Goal: Task Accomplishment & Management: Manage account settings

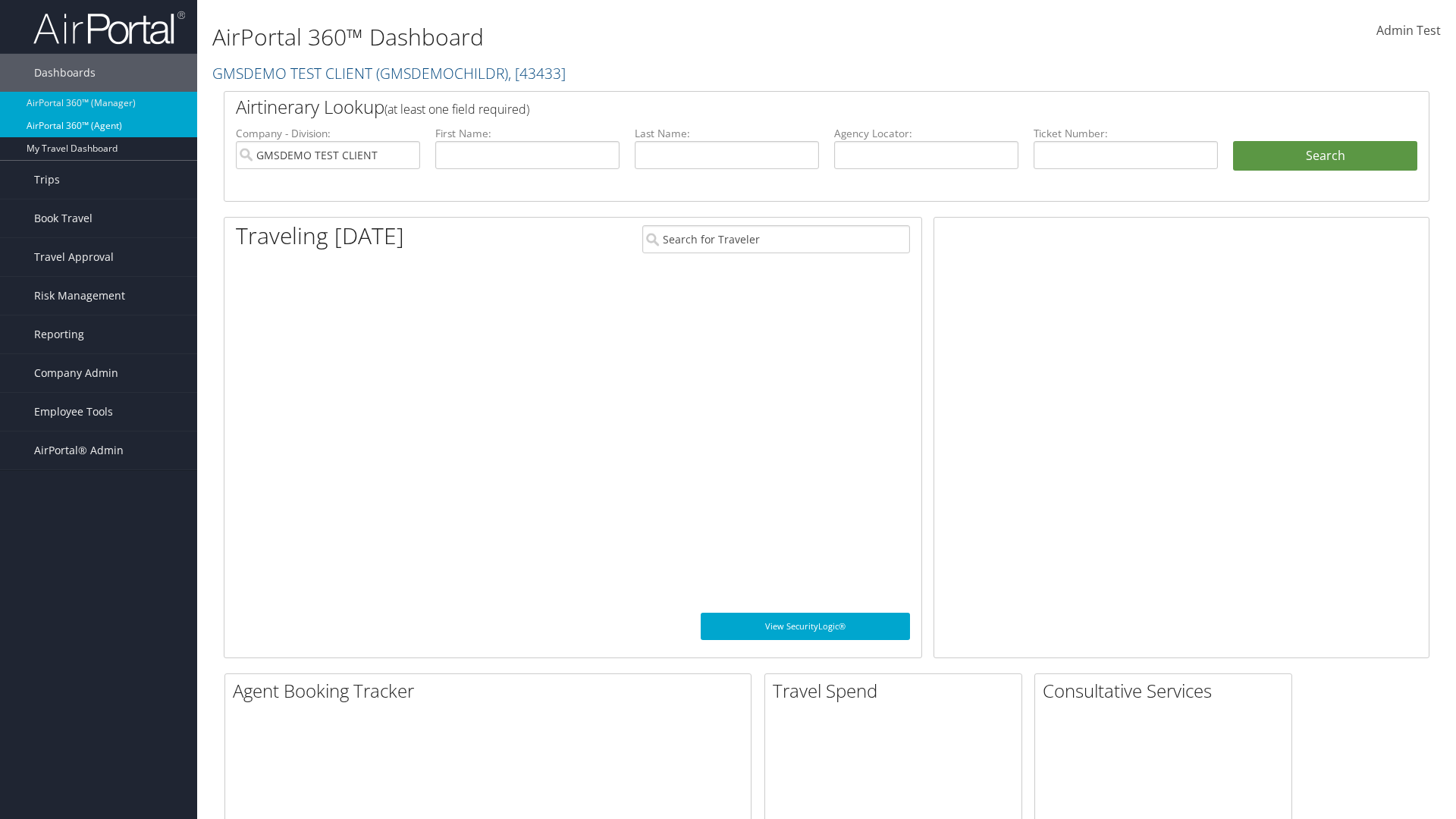
click at [99, 126] on link "AirPortal 360™ (Agent)" at bounding box center [99, 125] width 197 height 23
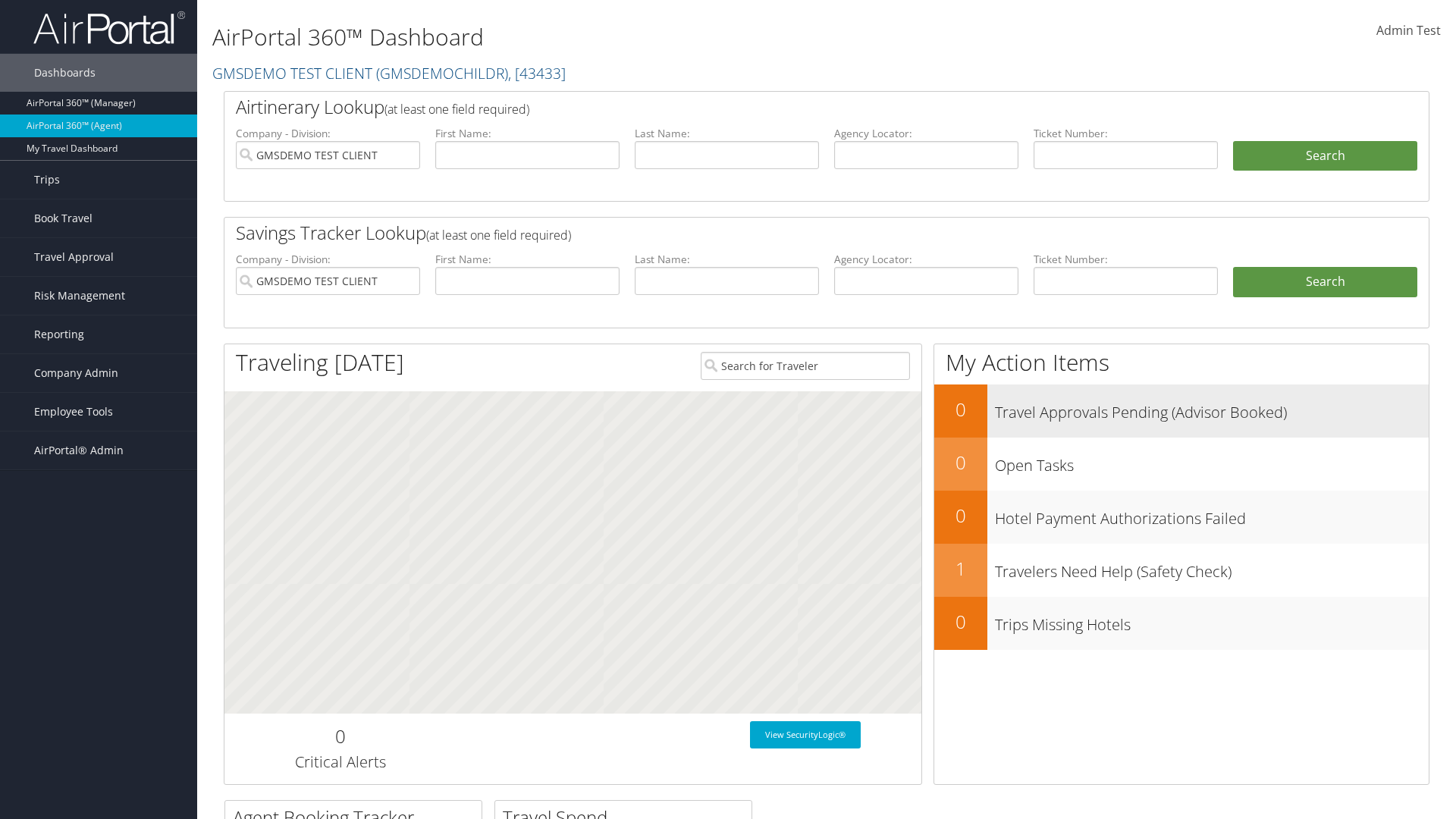
click at [1181, 410] on h3 "Travel Approvals Pending (Advisor Booked)" at bounding box center [1211, 409] width 434 height 28
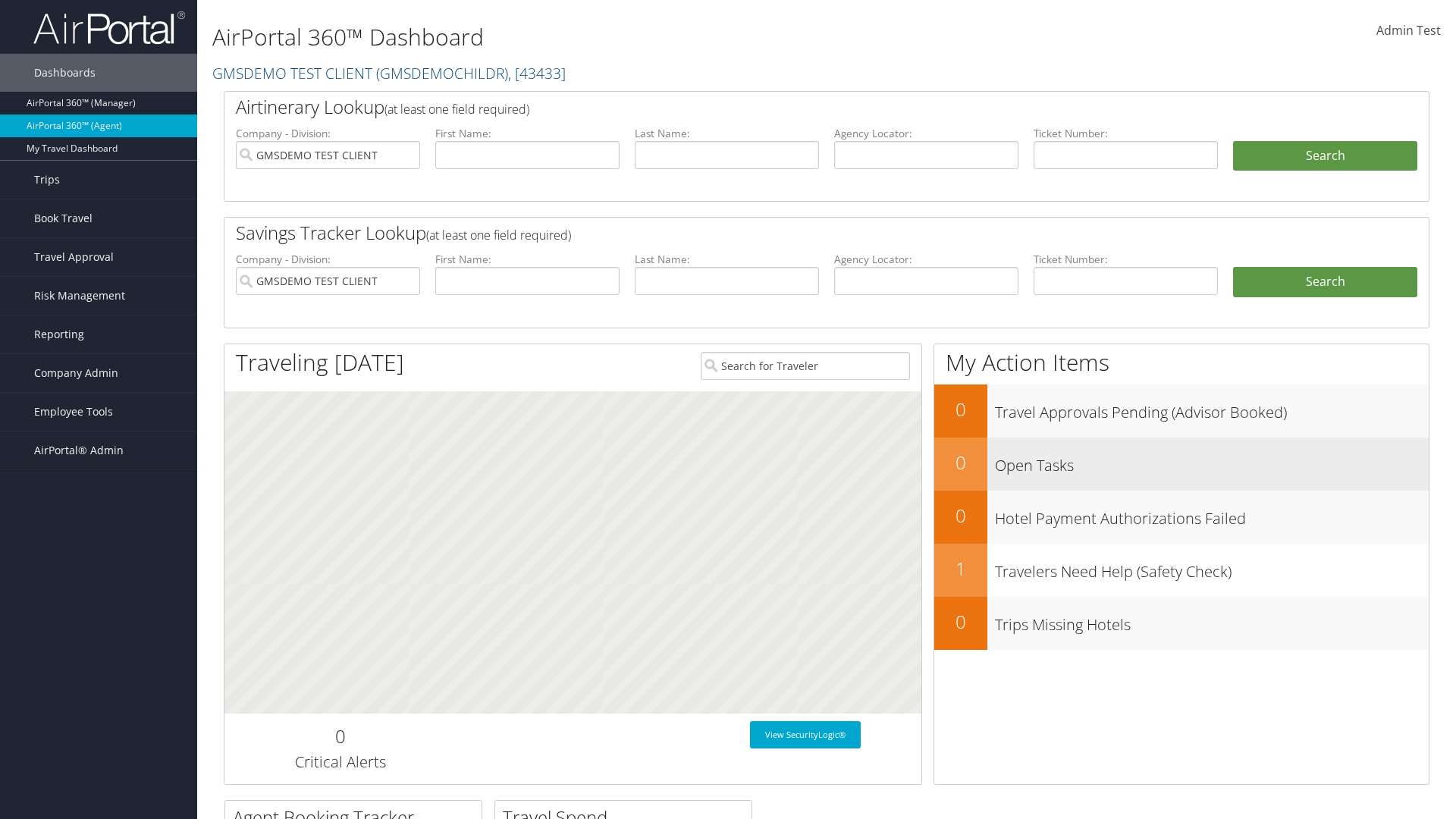
click at [1181, 463] on h3 "Open Tasks" at bounding box center [1211, 461] width 434 height 28
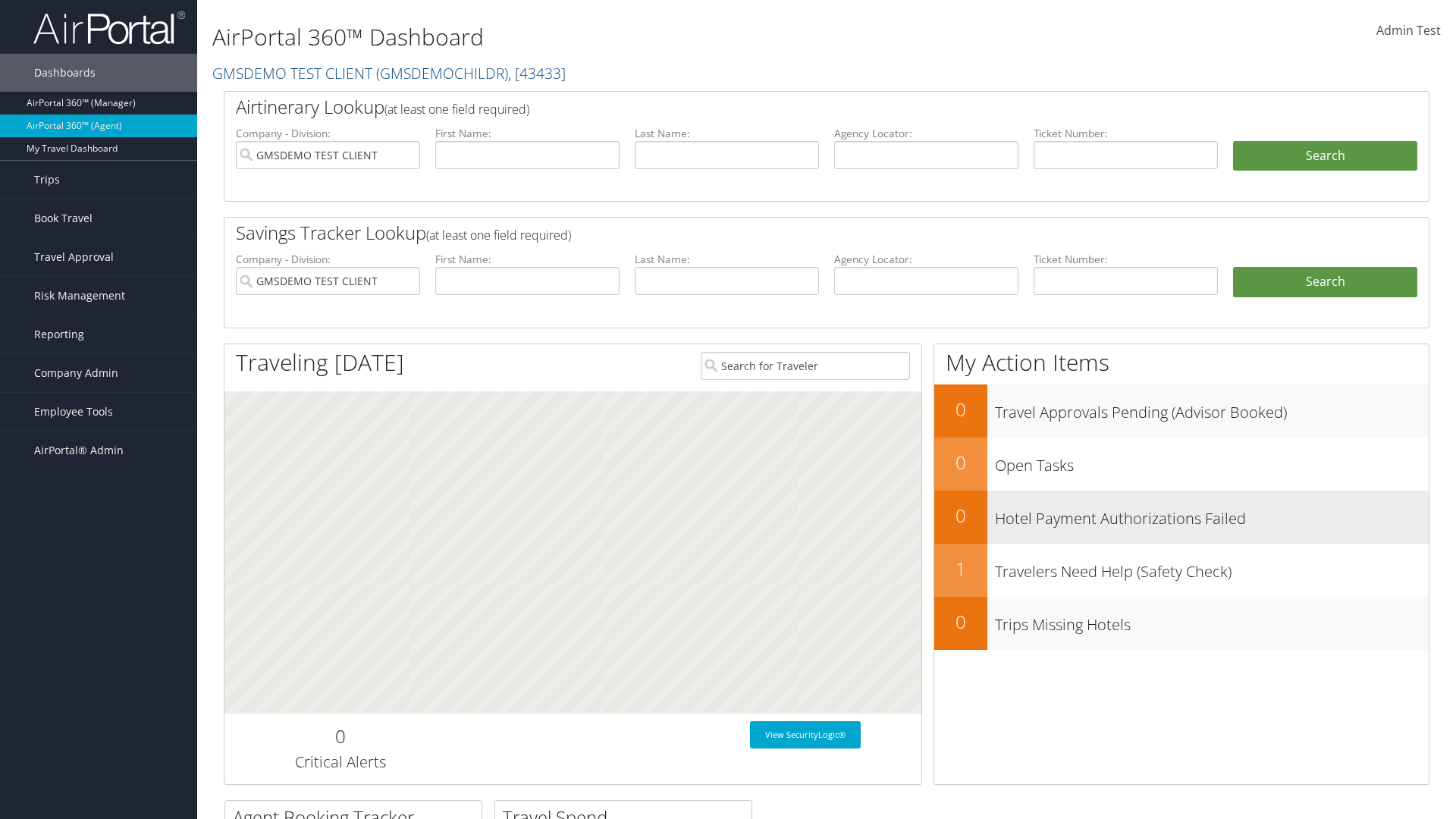
click at [1181, 516] on h3 "Hotel Payment Authorizations Failed" at bounding box center [1211, 515] width 434 height 28
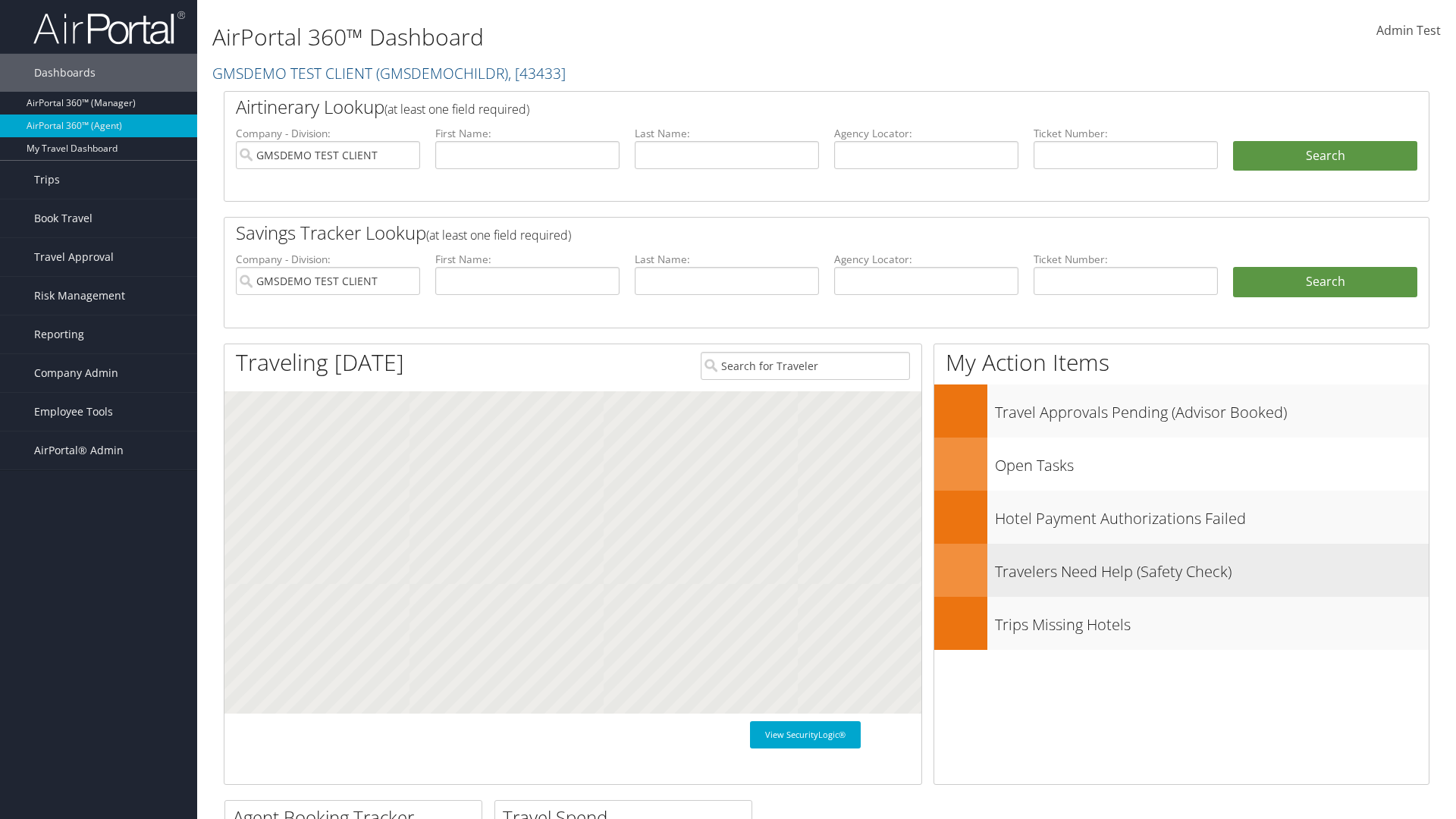
click at [1181, 569] on h3 "Travelers Need Help (Safety Check)" at bounding box center [1211, 567] width 434 height 28
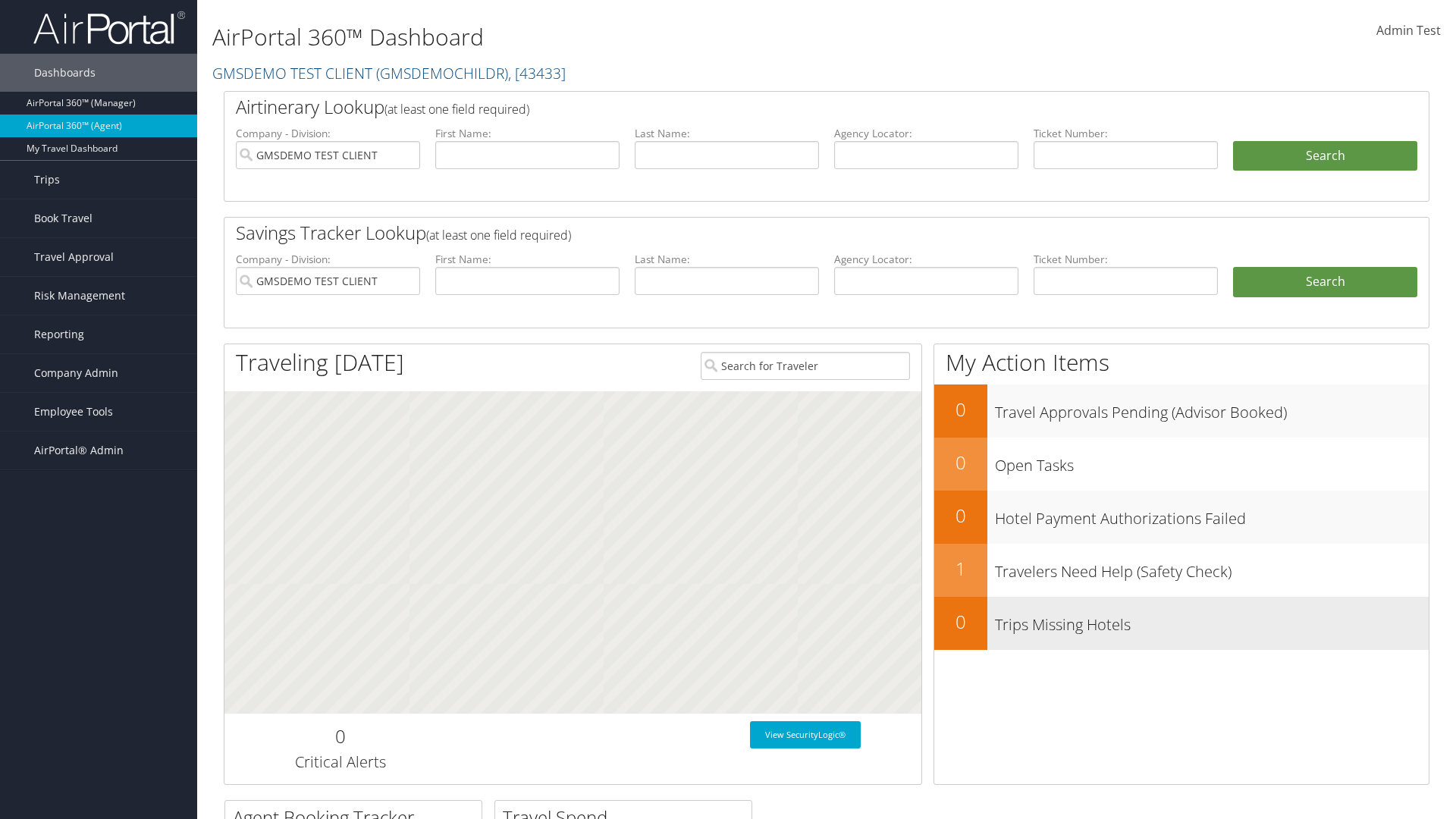
click at [1181, 623] on h3 "Trips Missing Hotels" at bounding box center [1211, 621] width 434 height 28
